Goal: Browse casually: Explore the website without a specific task or goal

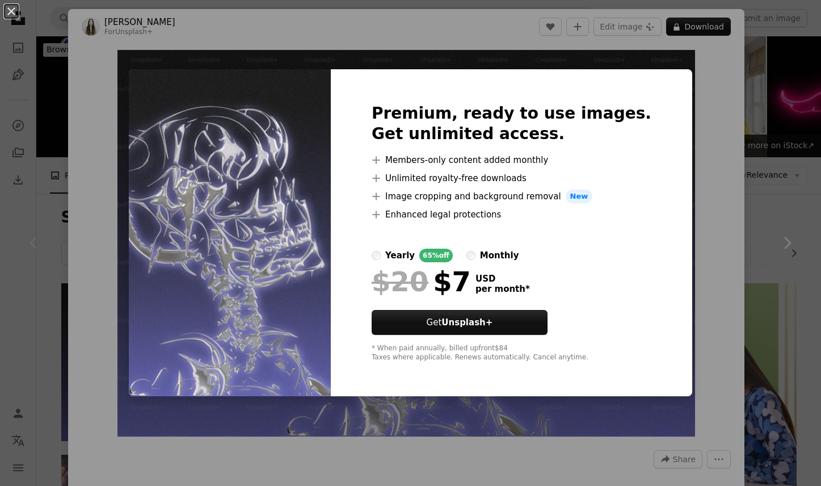
scroll to position [94, 0]
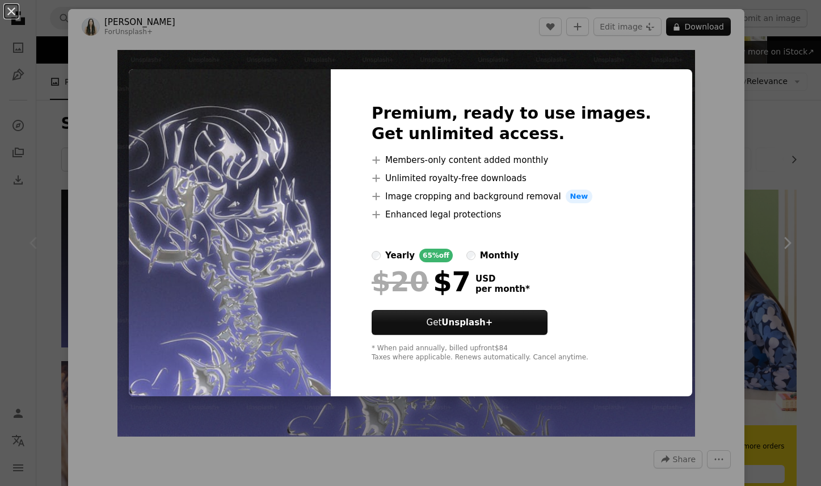
click at [693, 230] on div "An X shape Premium, ready to use images. Get unlimited access. A plus sign Memb…" at bounding box center [410, 243] width 821 height 486
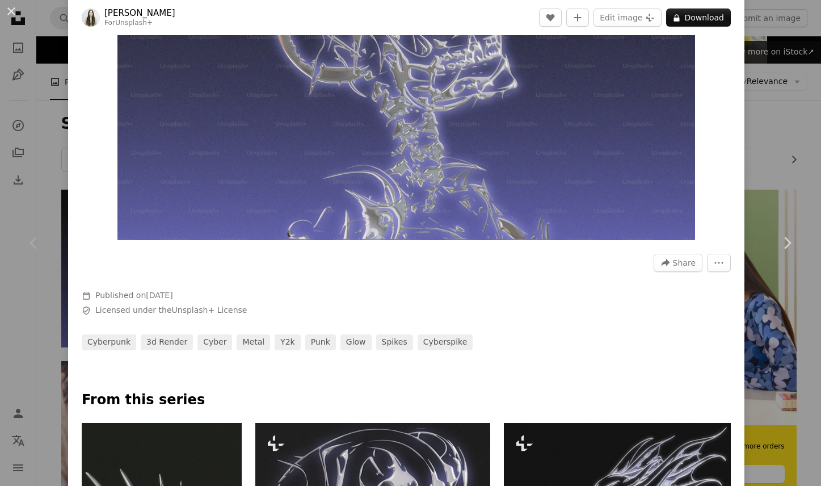
scroll to position [200, 0]
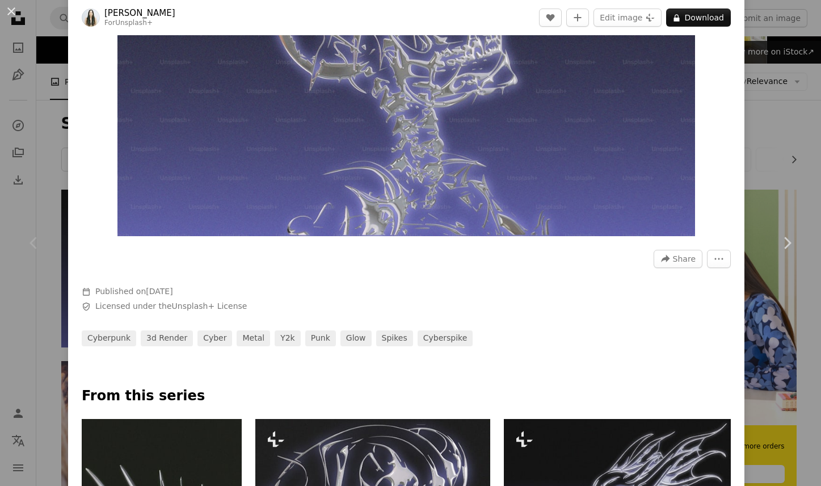
click at [778, 129] on div "An X shape Chevron left Chevron right [PERSON_NAME] For Unsplash+ A heart A plu…" at bounding box center [410, 243] width 821 height 486
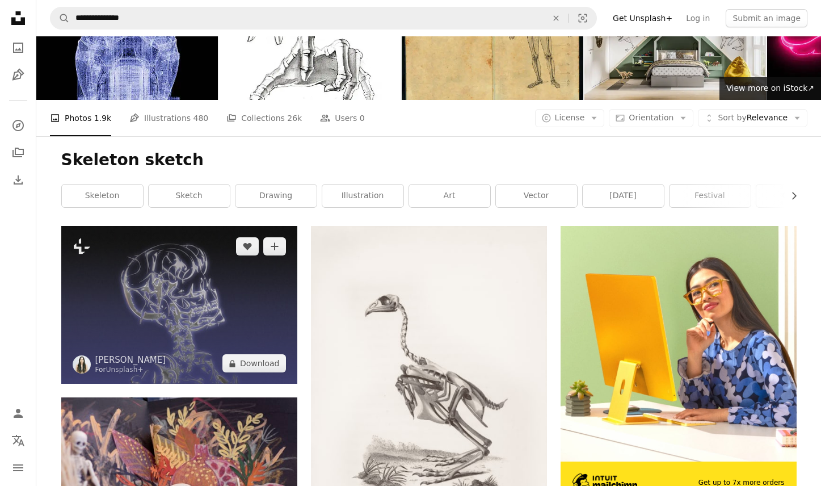
scroll to position [54, 0]
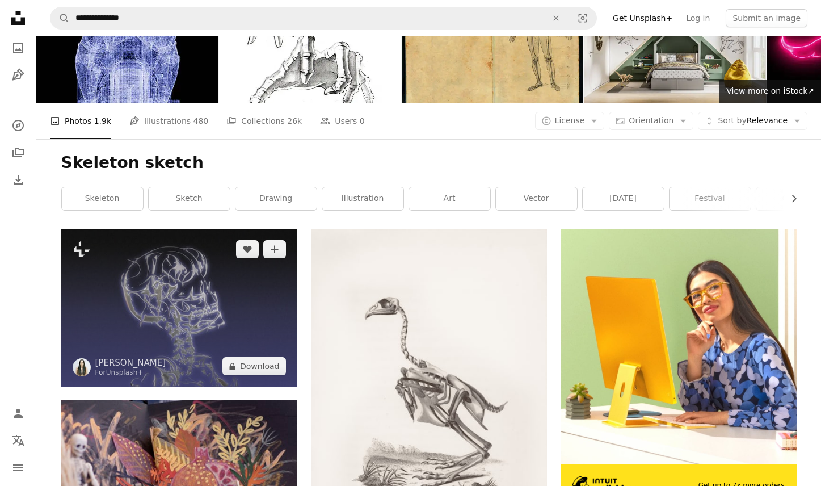
click at [230, 229] on img at bounding box center [179, 308] width 236 height 158
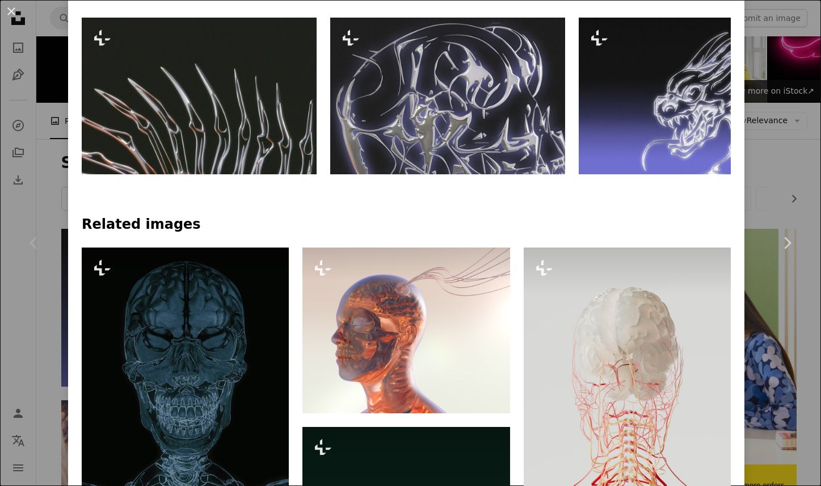
scroll to position [421, 0]
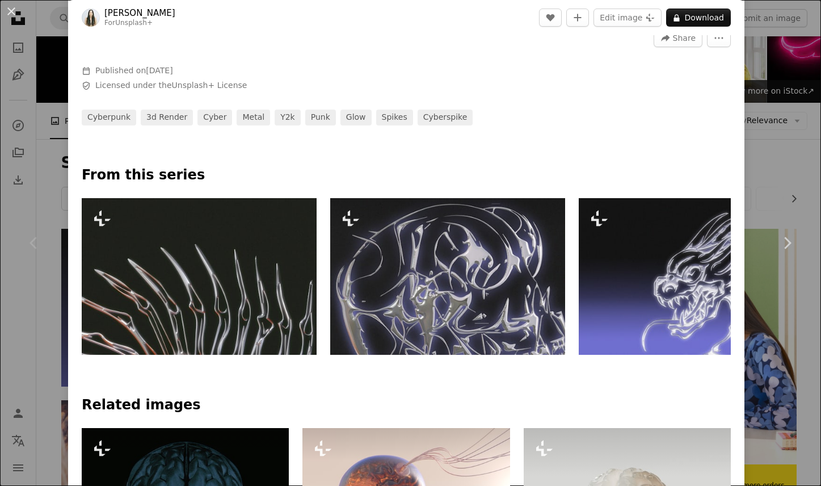
click at [497, 275] on img at bounding box center [447, 276] width 235 height 157
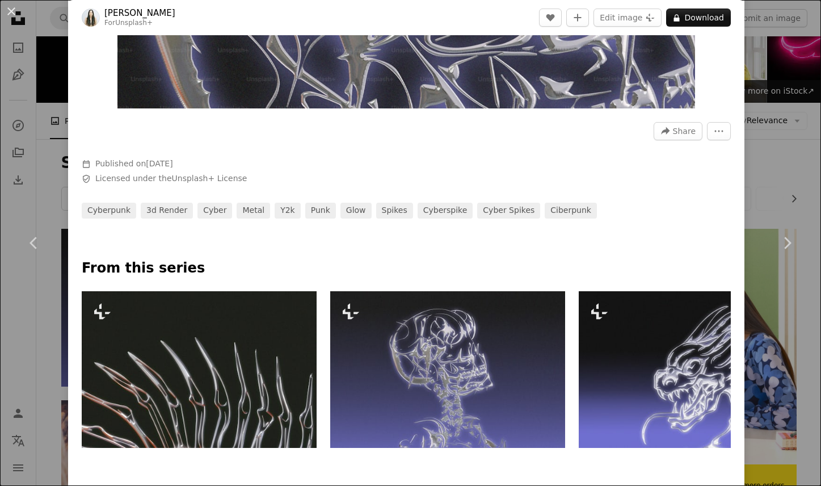
scroll to position [363, 0]
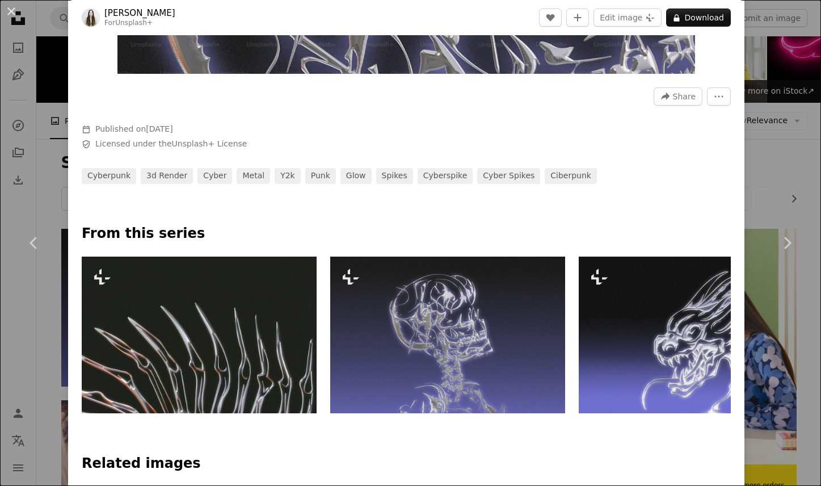
click at [469, 345] on img at bounding box center [447, 335] width 235 height 157
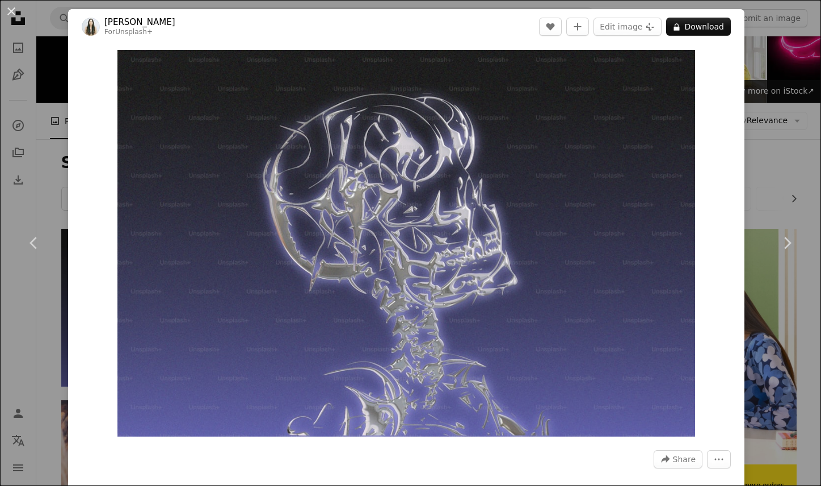
click at [43, 131] on div "An X shape Chevron left Chevron right [PERSON_NAME] For Unsplash+ A heart A plu…" at bounding box center [410, 243] width 821 height 486
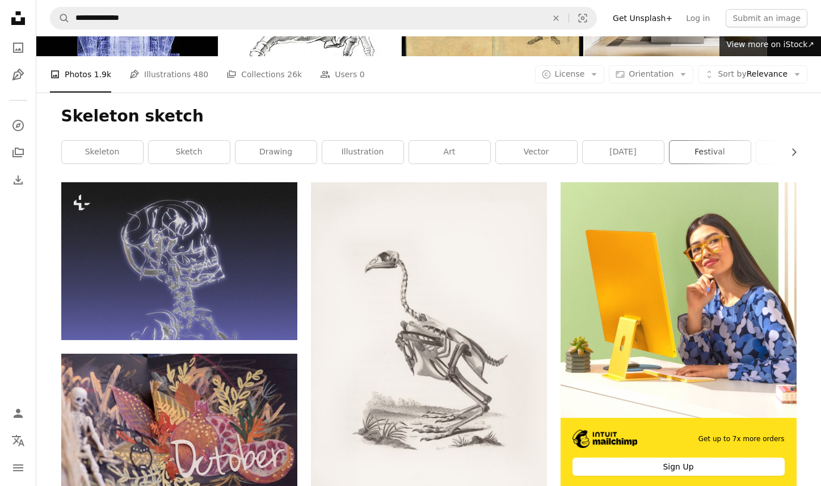
scroll to position [102, 0]
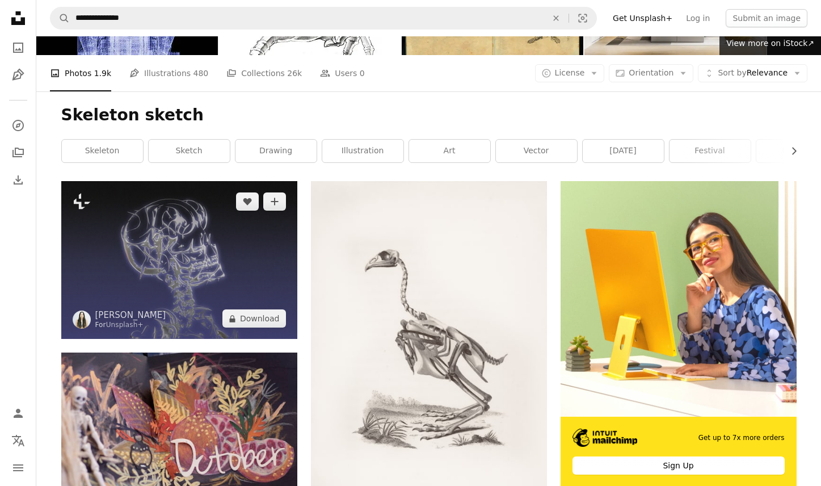
click at [231, 181] on img at bounding box center [179, 260] width 236 height 158
